Goal: Navigation & Orientation: Find specific page/section

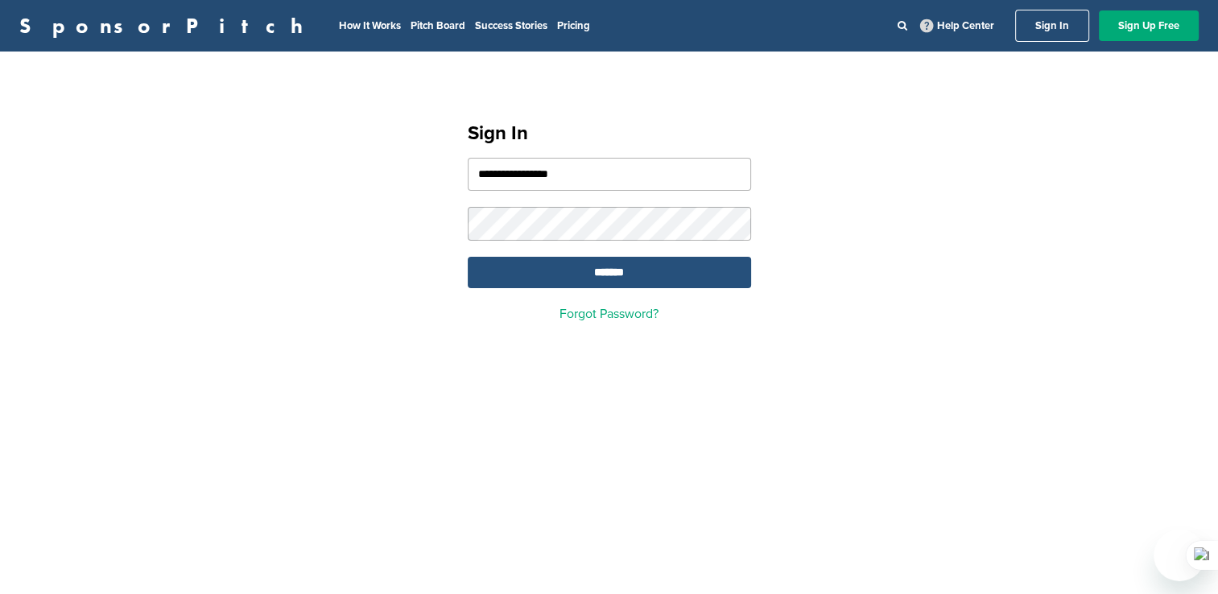
click at [585, 275] on input "*******" at bounding box center [609, 272] width 283 height 31
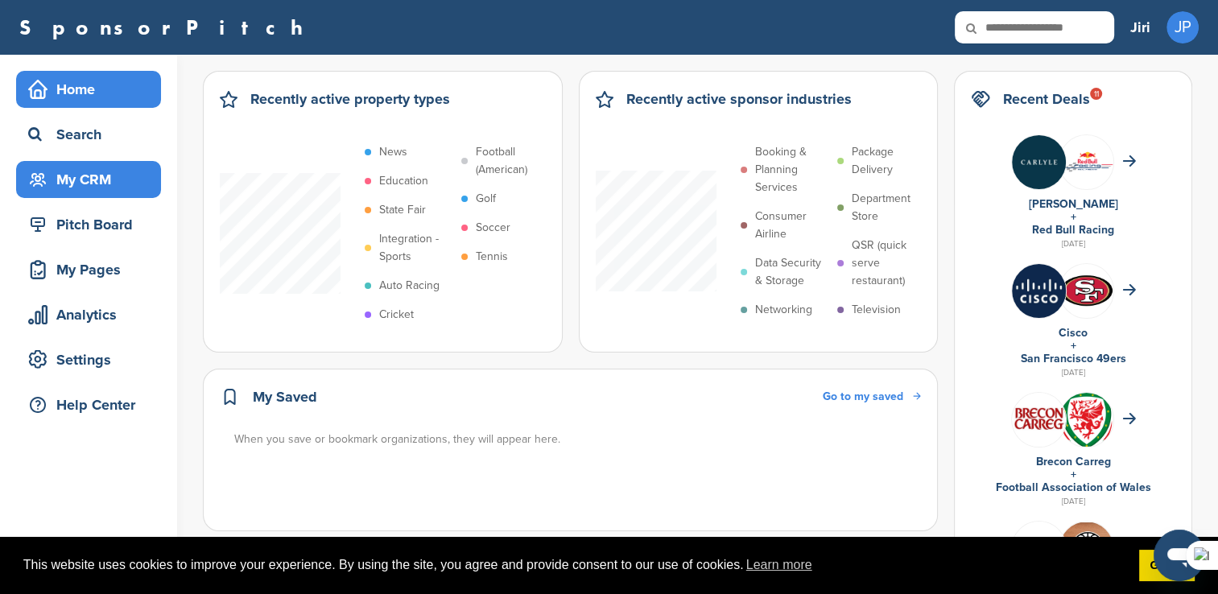
click at [89, 178] on div "My CRM" at bounding box center [92, 179] width 137 height 29
